Goal: Information Seeking & Learning: Check status

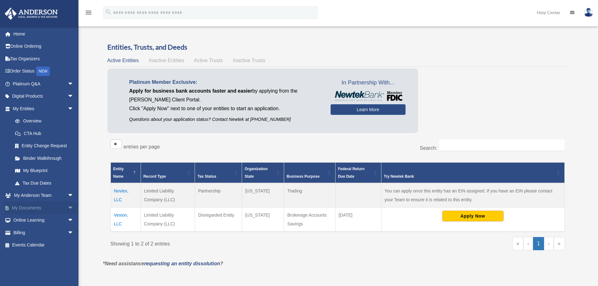
click at [39, 208] on link "My Documents arrow_drop_down" at bounding box center [43, 207] width 79 height 13
click at [67, 208] on span "arrow_drop_down" at bounding box center [73, 207] width 13 height 13
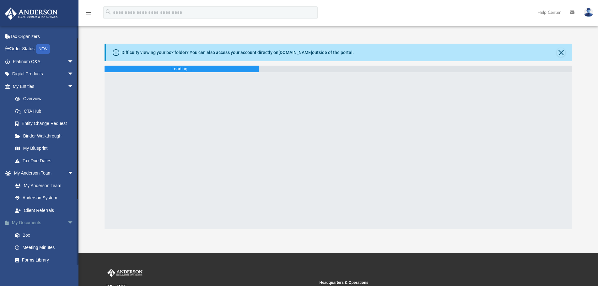
scroll to position [31, 0]
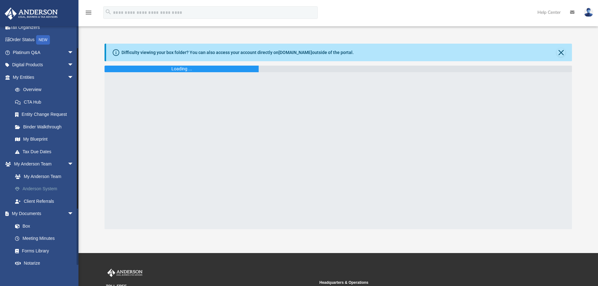
click at [44, 189] on link "Anderson System" at bounding box center [46, 189] width 74 height 13
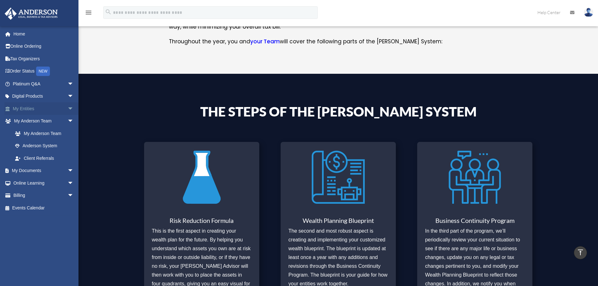
scroll to position [157, 0]
click at [40, 110] on link "My Entities arrow_drop_down" at bounding box center [43, 108] width 79 height 13
click at [67, 110] on span "arrow_drop_down" at bounding box center [73, 108] width 13 height 13
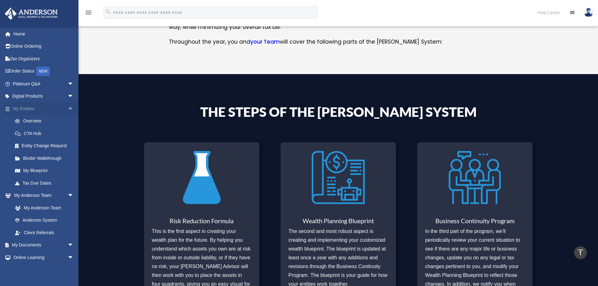
click at [67, 109] on span "arrow_drop_up" at bounding box center [73, 108] width 13 height 13
click at [67, 109] on span "arrow_drop_down" at bounding box center [73, 108] width 13 height 13
click at [67, 109] on span "arrow_drop_up" at bounding box center [73, 108] width 13 height 13
click at [67, 109] on span "arrow_drop_down" at bounding box center [73, 108] width 13 height 13
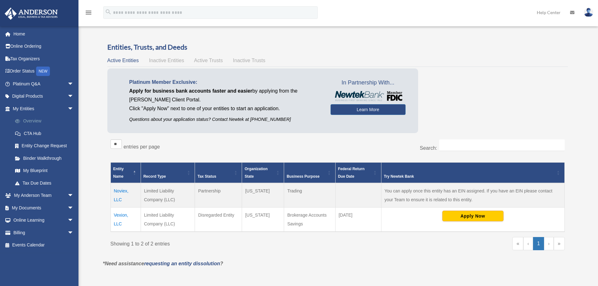
click at [34, 124] on link "Overview" at bounding box center [46, 121] width 74 height 13
click at [169, 60] on span "Inactive Entities" at bounding box center [166, 60] width 35 height 5
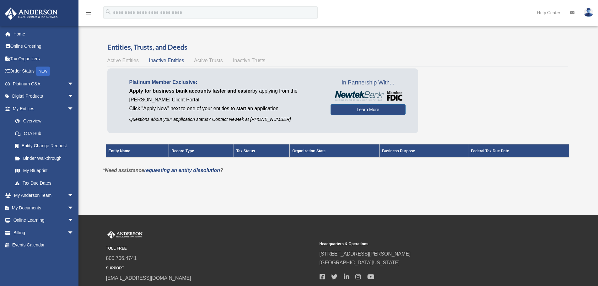
click at [201, 60] on span "Active Trusts" at bounding box center [208, 60] width 29 height 5
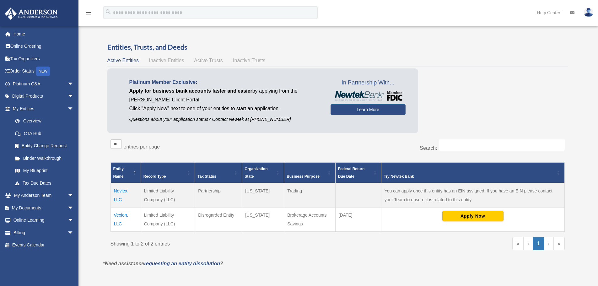
click at [242, 64] on div "Active Entities Inactive Entities Active Trusts Inactive Trusts" at bounding box center [337, 60] width 460 height 9
click at [207, 65] on div "Active Entities Inactive Entities Active Trusts Inactive Trusts" at bounding box center [337, 60] width 460 height 9
click at [207, 62] on span "Active Trusts" at bounding box center [208, 60] width 29 height 5
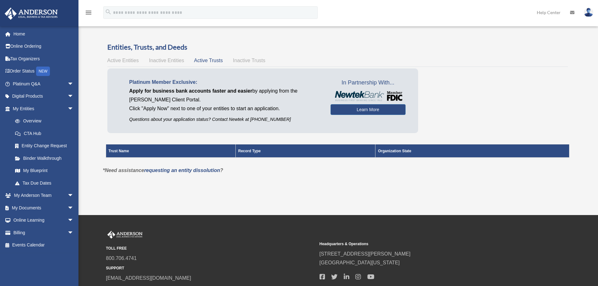
click at [249, 62] on span "Inactive Trusts" at bounding box center [249, 60] width 32 height 5
click at [132, 58] on span "Active Entities" at bounding box center [122, 60] width 31 height 5
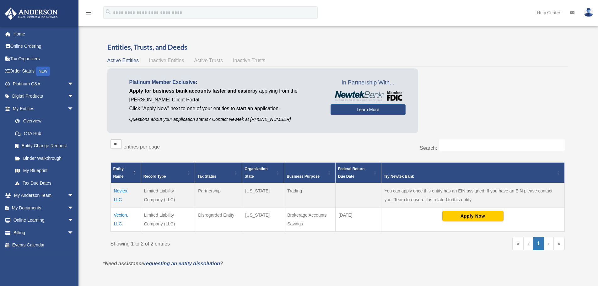
click at [118, 191] on td "Noviex, LLC" at bounding box center [125, 195] width 30 height 24
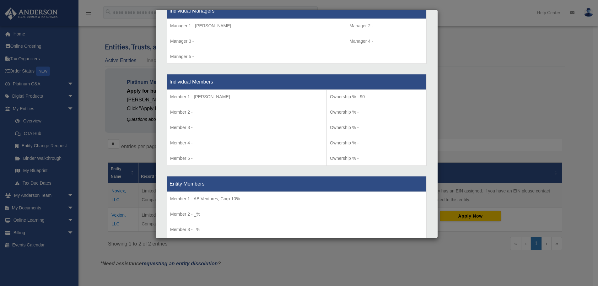
scroll to position [628, 0]
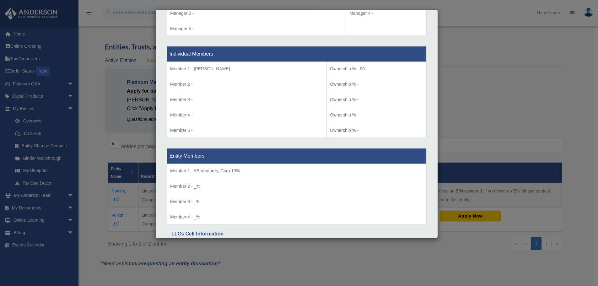
click at [100, 246] on div "Details × Articles Sent Organizational Date" at bounding box center [299, 143] width 598 height 286
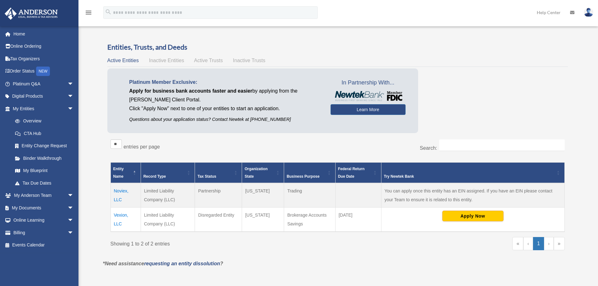
click at [117, 220] on td "Vexion, LLC" at bounding box center [125, 219] width 30 height 24
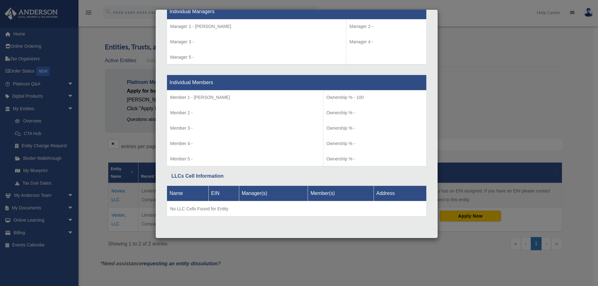
scroll to position [599, 0]
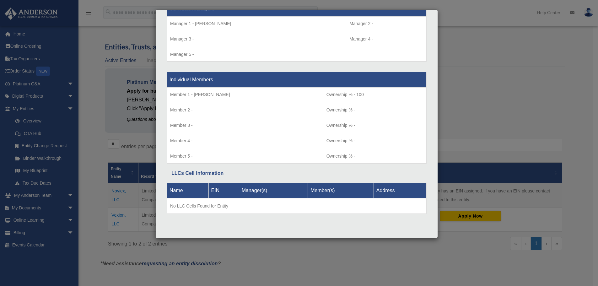
click at [182, 245] on div "Details × Articles Sent Organizational Date" at bounding box center [299, 143] width 598 height 286
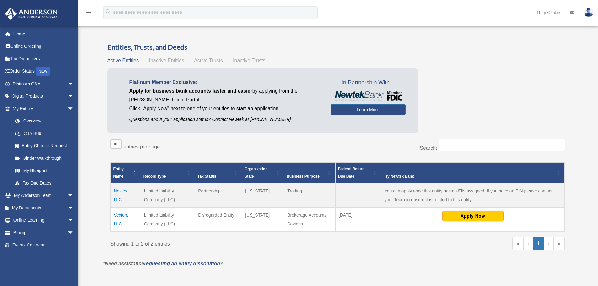
click at [116, 195] on td "Noviex, LLC" at bounding box center [125, 195] width 30 height 24
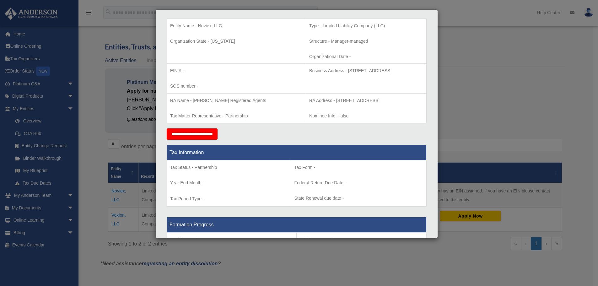
scroll to position [0, 0]
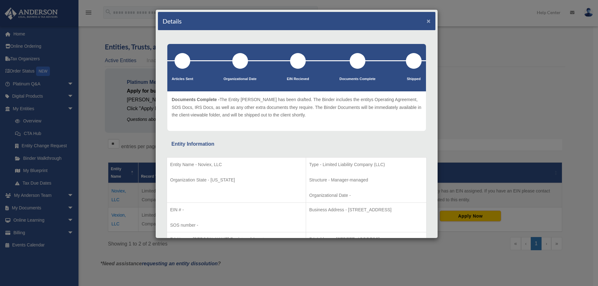
click at [426, 19] on button "×" at bounding box center [428, 21] width 4 height 7
